Goal: Task Accomplishment & Management: Use online tool/utility

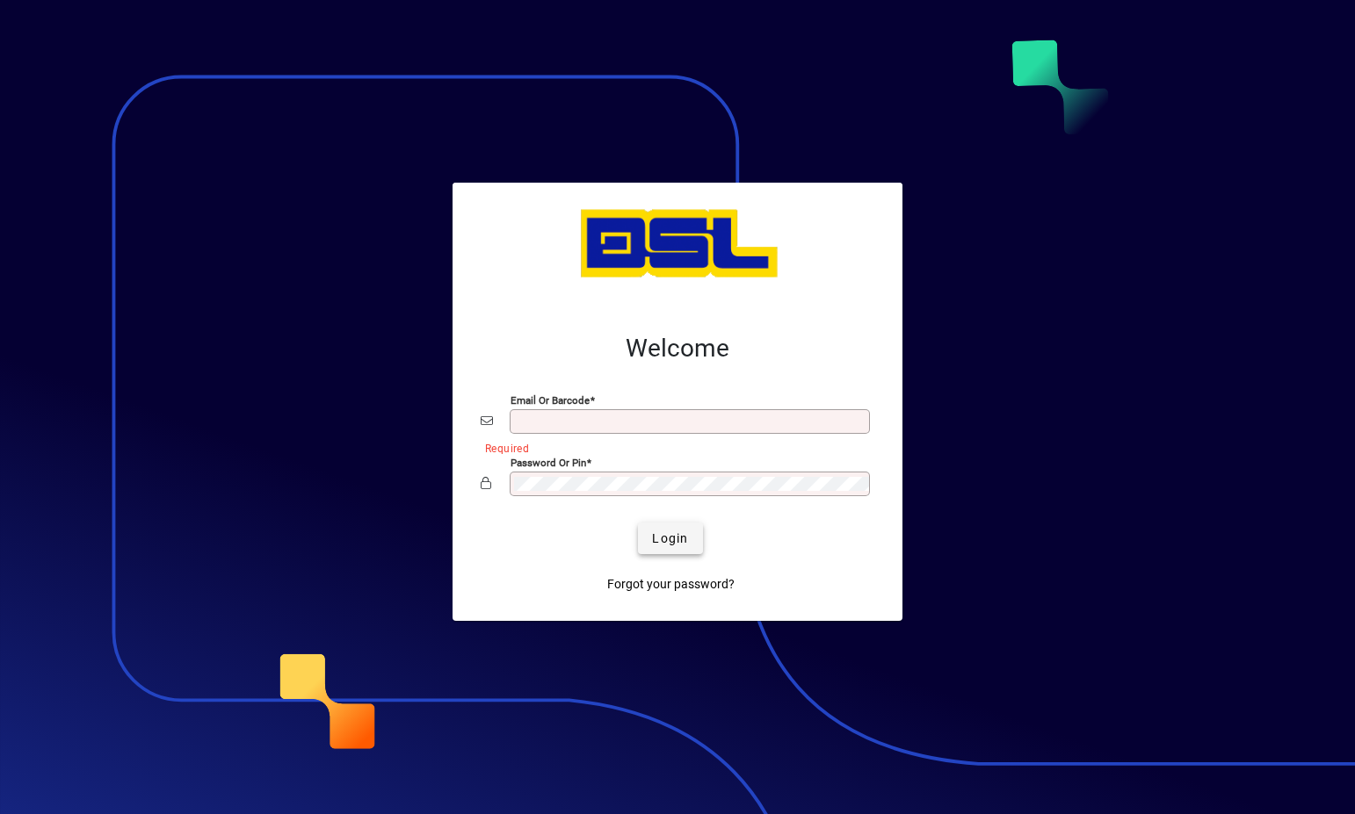
type input "**********"
click at [669, 539] on span "Login" at bounding box center [670, 539] width 36 height 18
